Goal: Task Accomplishment & Management: Use online tool/utility

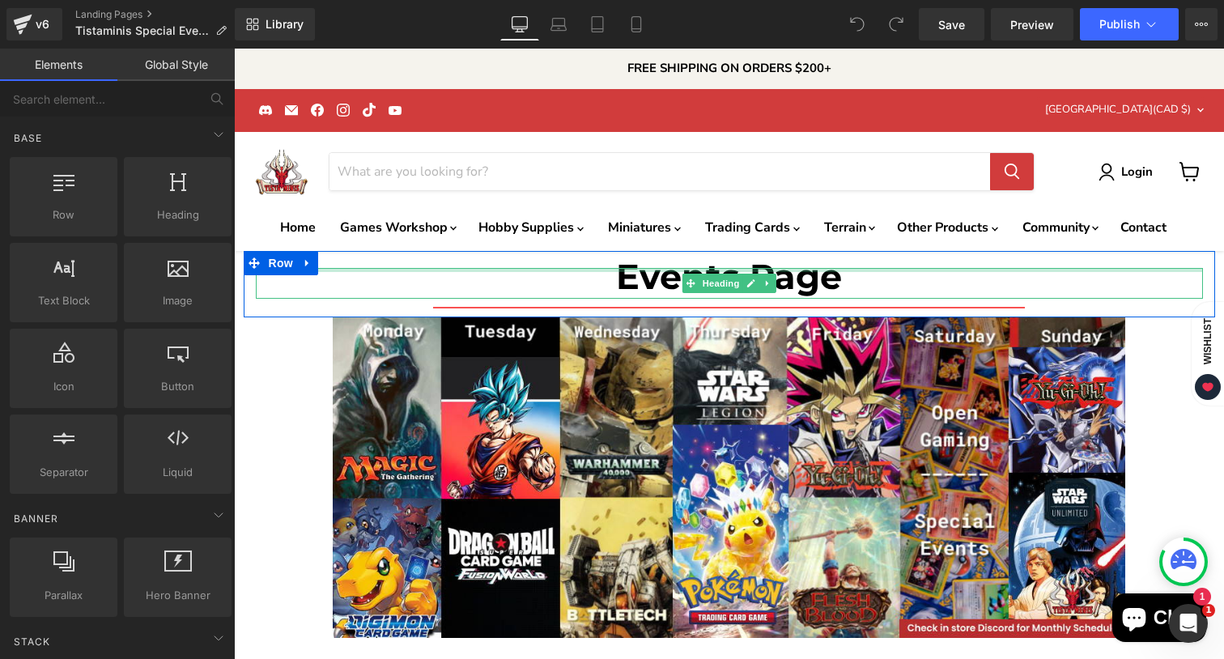
scroll to position [2, 0]
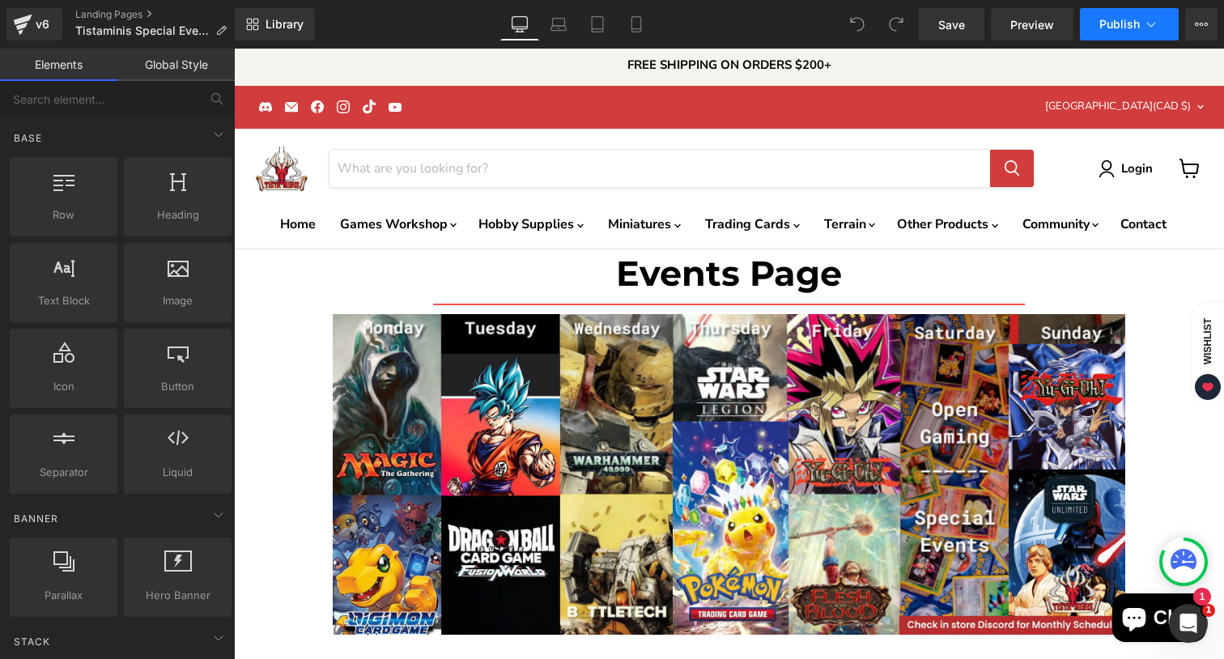
click at [1118, 32] on button "Publish" at bounding box center [1129, 24] width 99 height 32
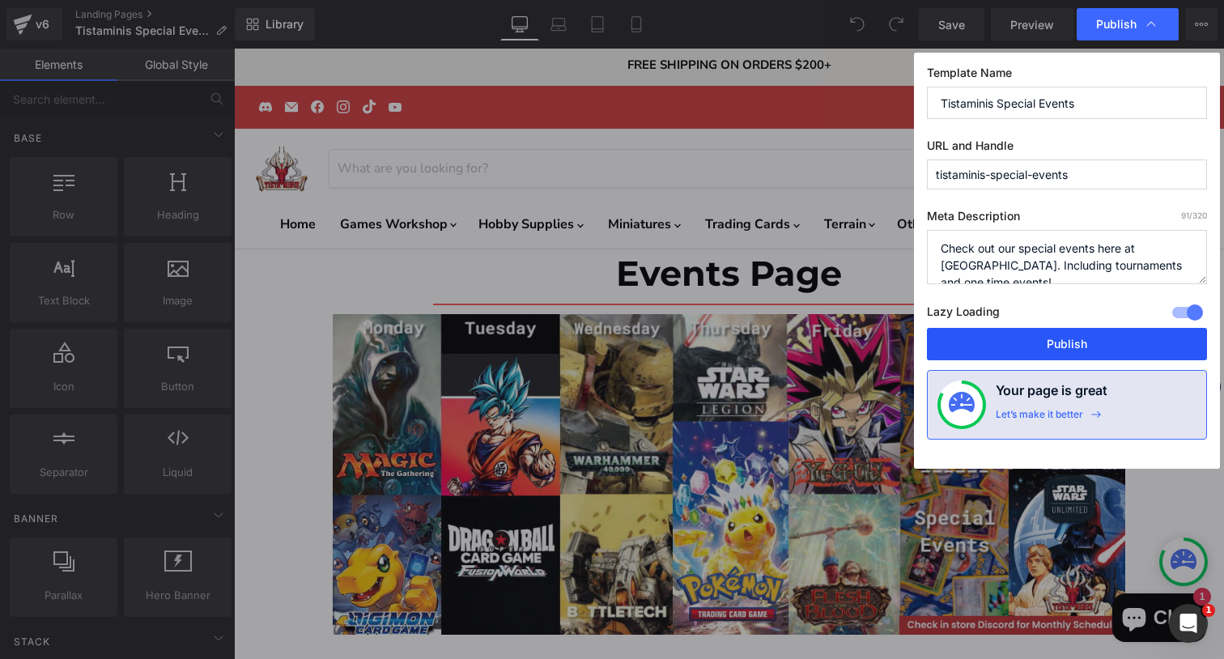
click at [1066, 337] on button "Publish" at bounding box center [1067, 344] width 280 height 32
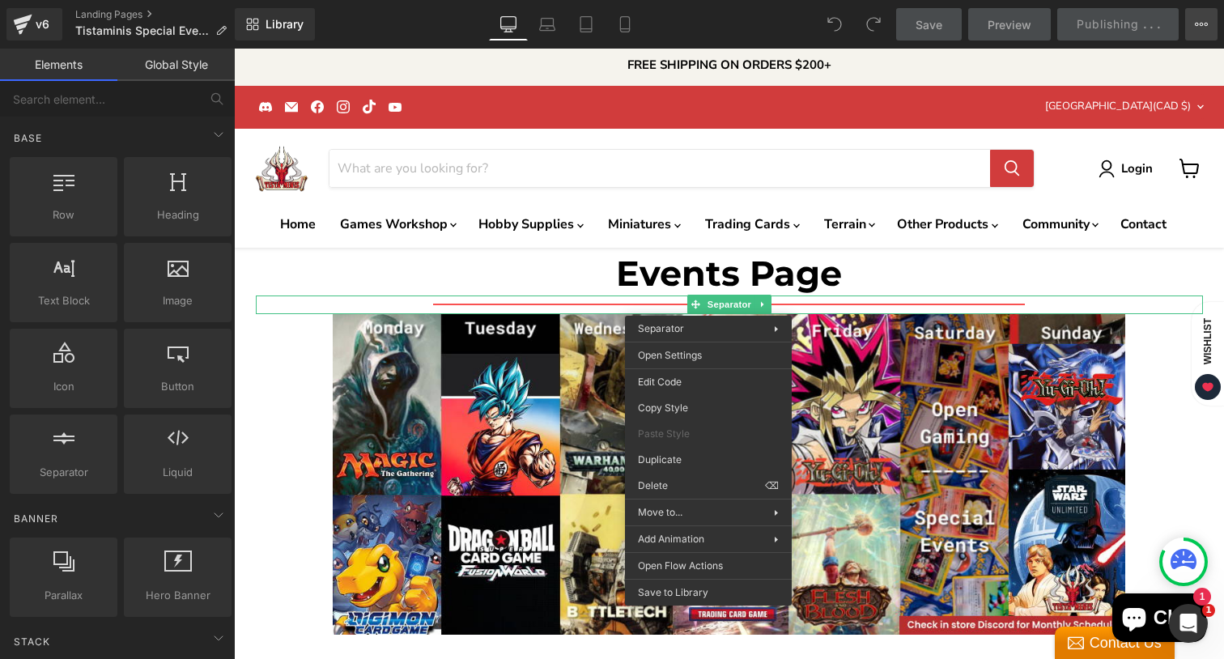
click at [1207, 11] on button "View Live Page View with current Template Save Template to Library Schedule Pub…" at bounding box center [1201, 24] width 32 height 32
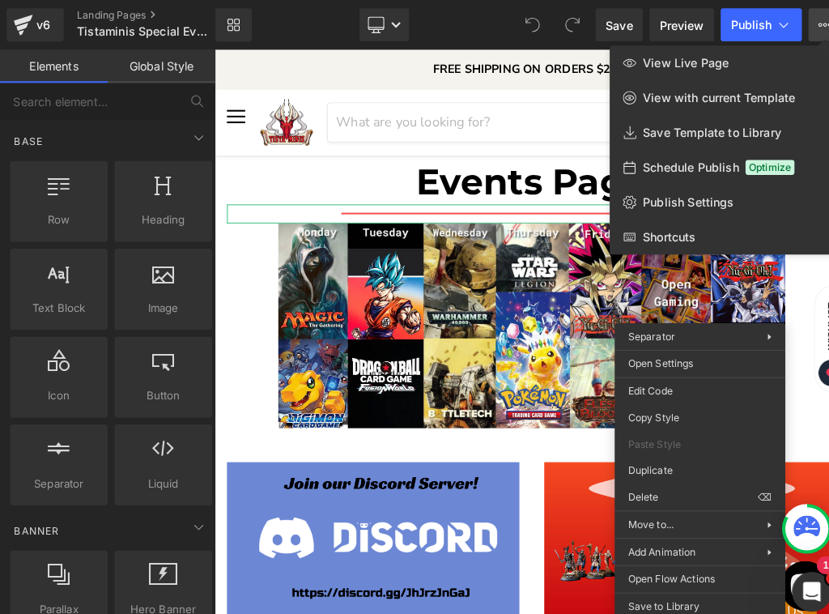
click at [790, 406] on div at bounding box center [519, 331] width 619 height 565
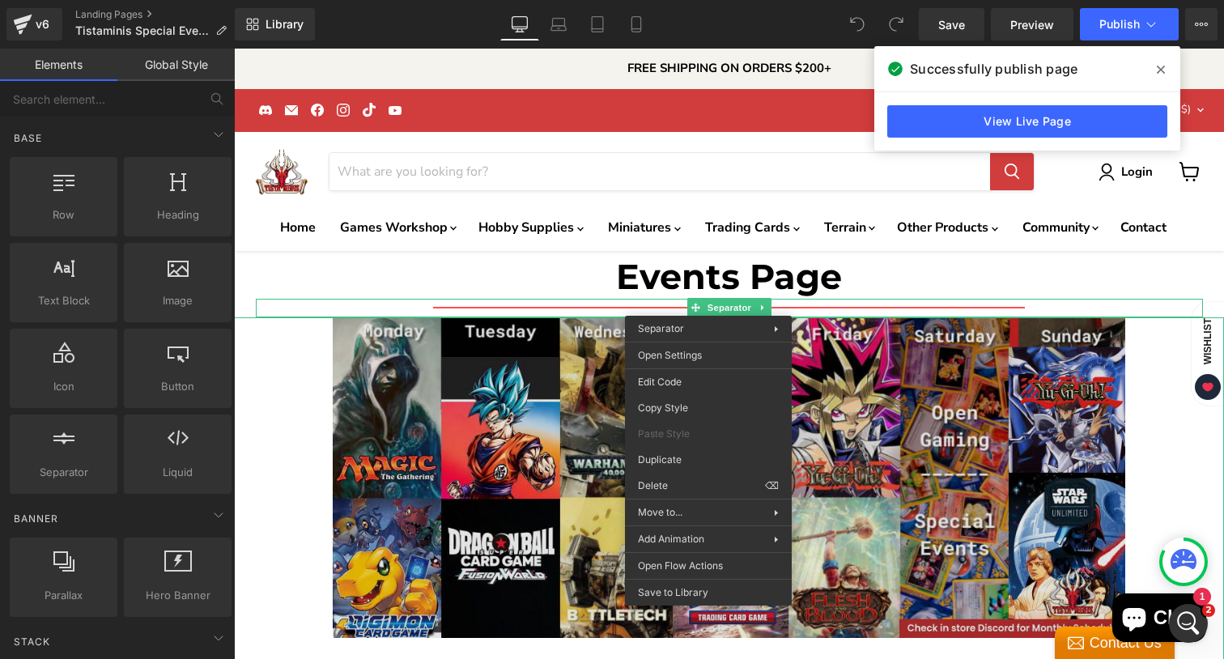
scroll to position [2, 0]
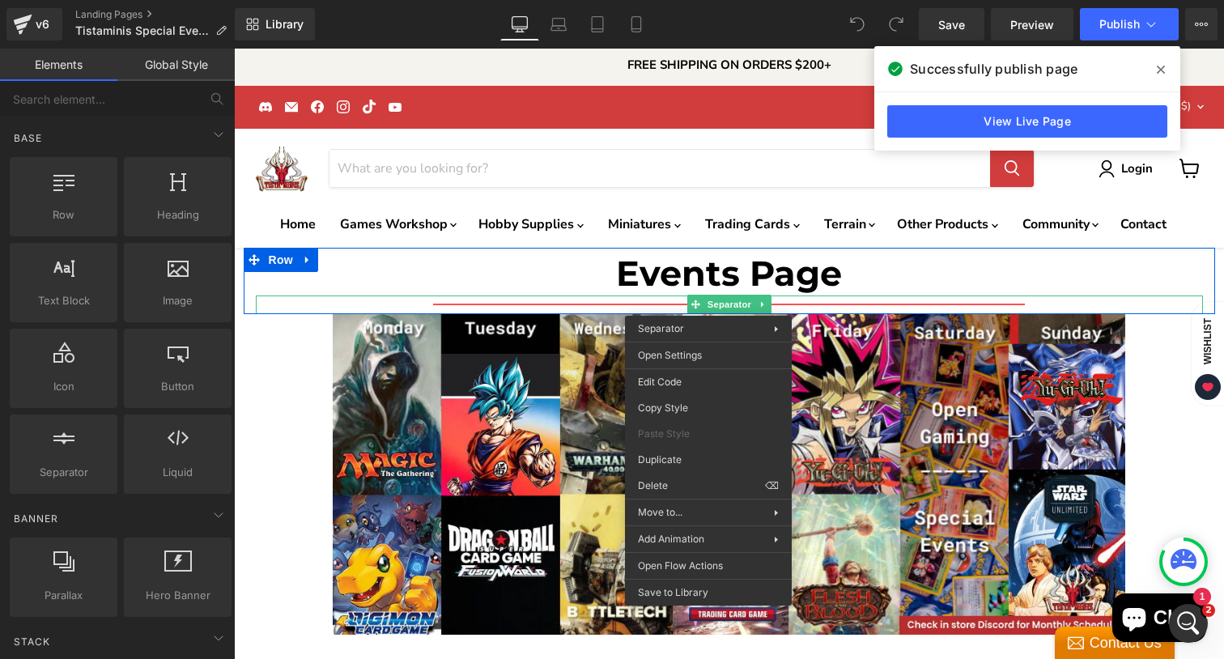
click at [891, 280] on h1 "Events Page" at bounding box center [729, 274] width 947 height 18
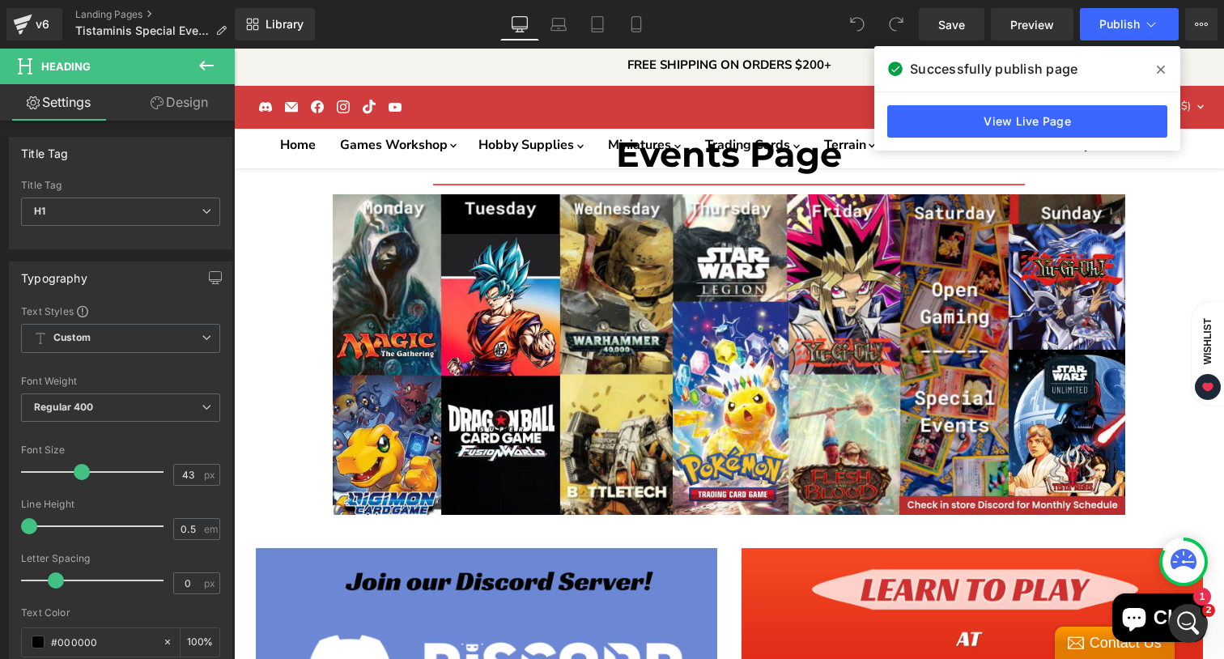
click at [1157, 63] on icon at bounding box center [1161, 69] width 8 height 13
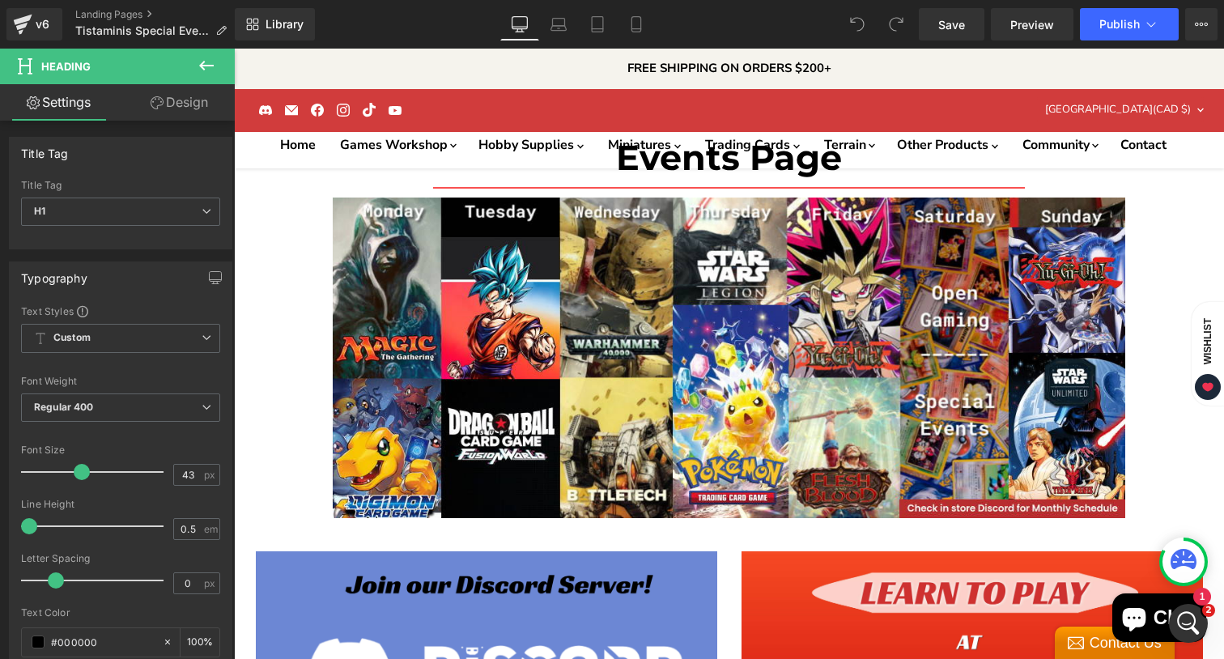
scroll to position [372, 0]
click at [1152, 18] on icon at bounding box center [1151, 24] width 16 height 16
click at [1198, 19] on icon at bounding box center [1201, 24] width 13 height 13
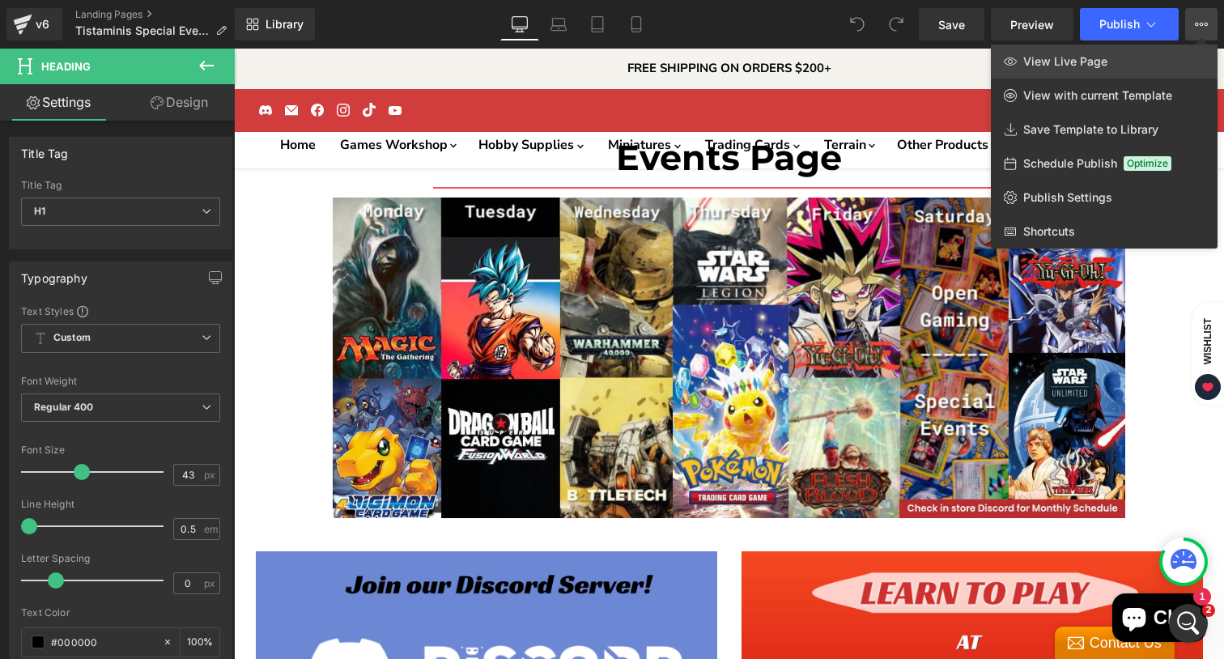
click at [1099, 67] on span "View Live Page" at bounding box center [1065, 61] width 84 height 15
